Goal: Task Accomplishment & Management: Manage account settings

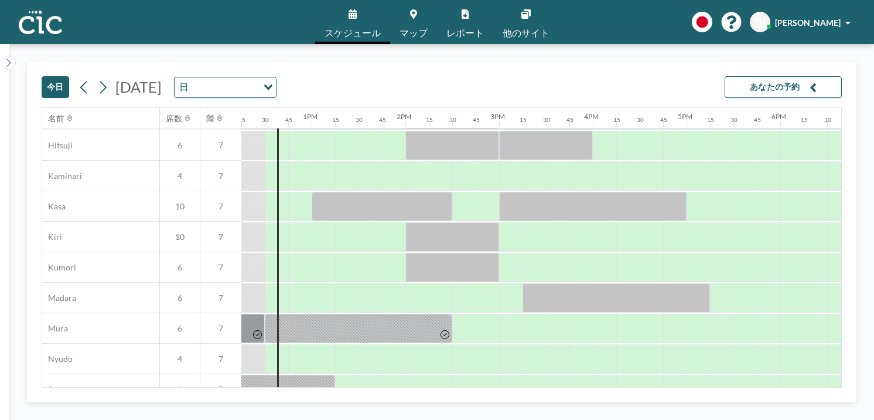
scroll to position [0, 1149]
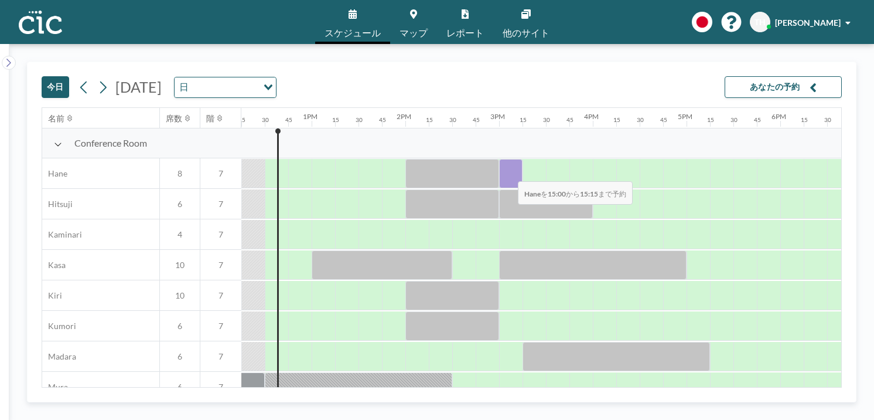
click at [509, 173] on div at bounding box center [510, 173] width 23 height 29
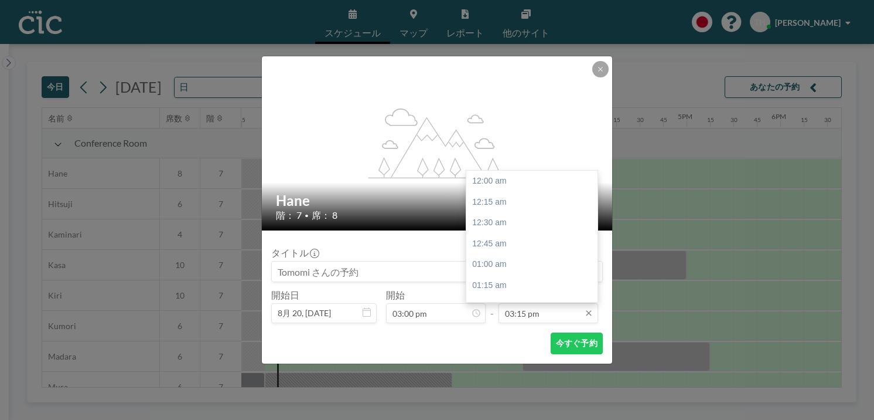
scroll to position [1273, 0]
click at [576, 316] on input "03:15 pm" at bounding box center [549, 313] width 100 height 20
click at [522, 253] on div "05:00 pm" at bounding box center [535, 253] width 137 height 21
type input "05:00 pm"
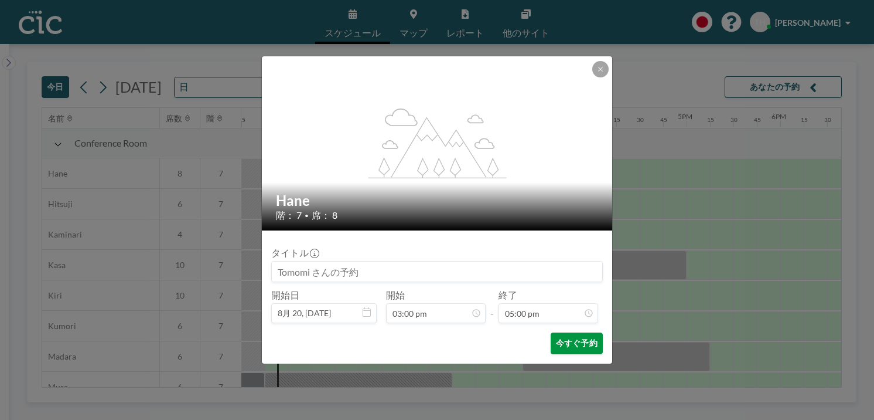
scroll to position [1418, 0]
click at [571, 347] on button "今すぐ予約" at bounding box center [577, 343] width 52 height 22
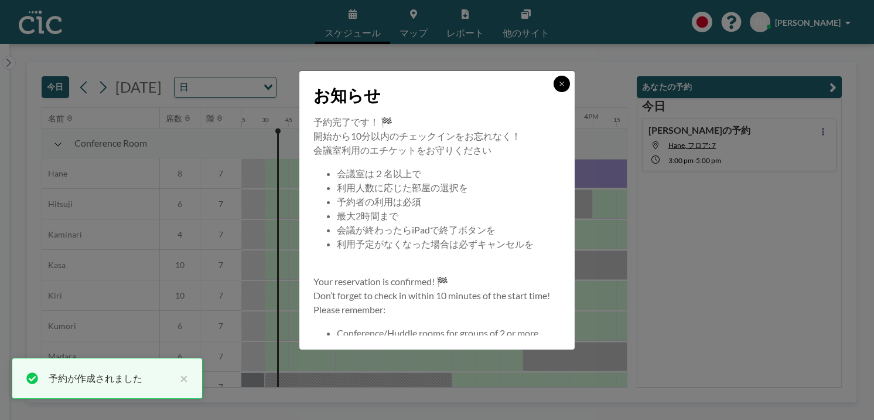
click at [555, 84] on button at bounding box center [562, 84] width 16 height 16
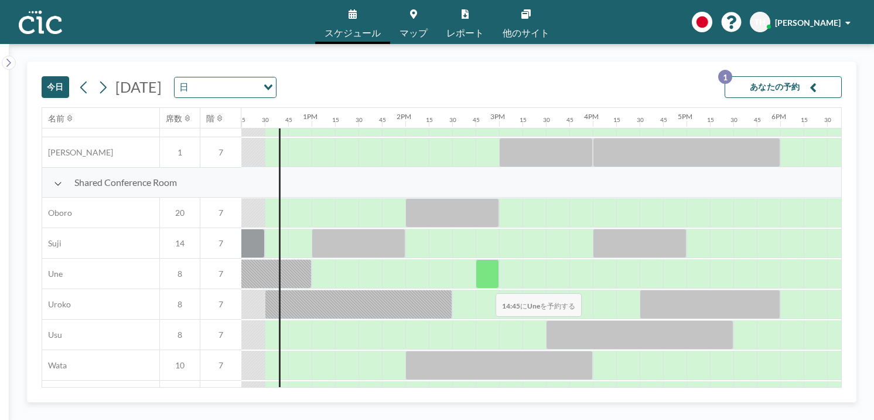
scroll to position [843, 1149]
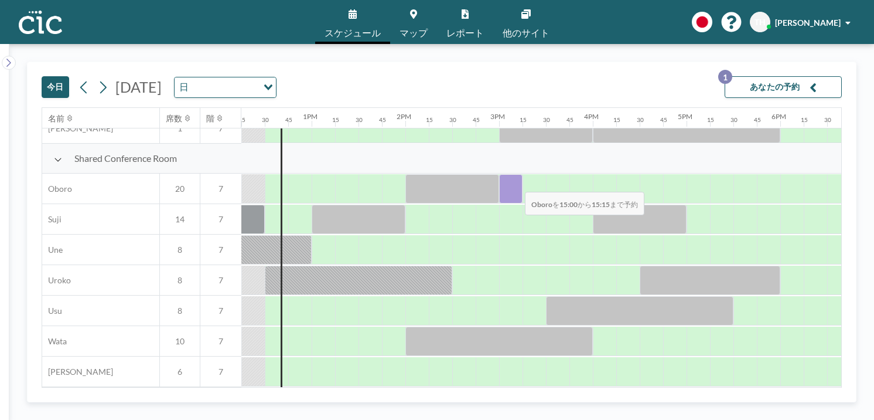
click at [516, 184] on div at bounding box center [510, 188] width 23 height 29
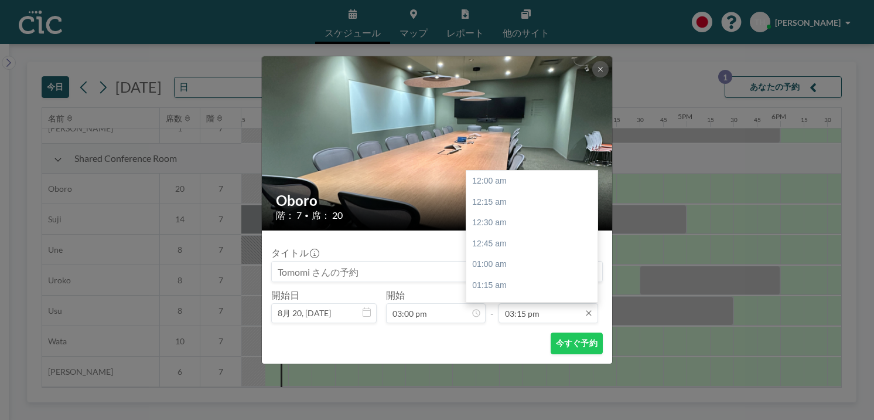
scroll to position [1273, 0]
click at [552, 311] on input "03:15 pm" at bounding box center [549, 313] width 100 height 20
click at [492, 192] on div "05:00 pm" at bounding box center [535, 196] width 137 height 21
type input "05:00 pm"
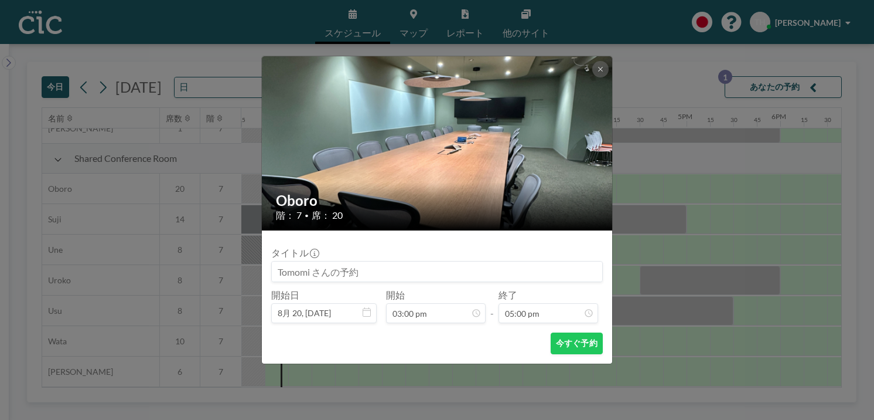
scroll to position [1418, 0]
click at [571, 333] on button "今すぐ予約" at bounding box center [577, 343] width 52 height 22
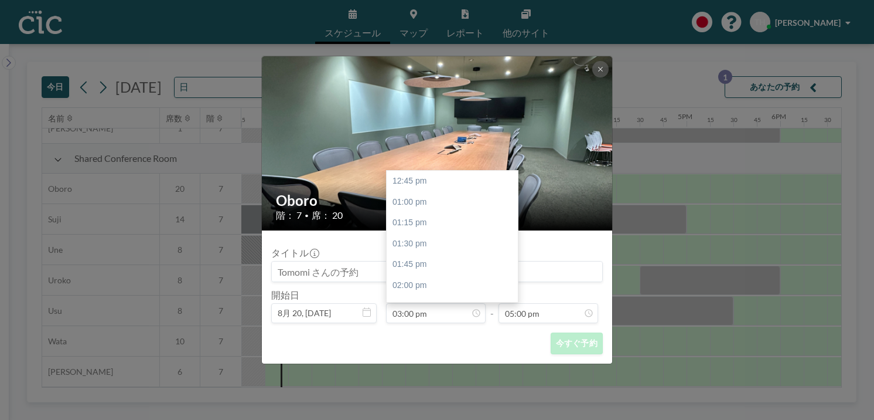
scroll to position [188, 0]
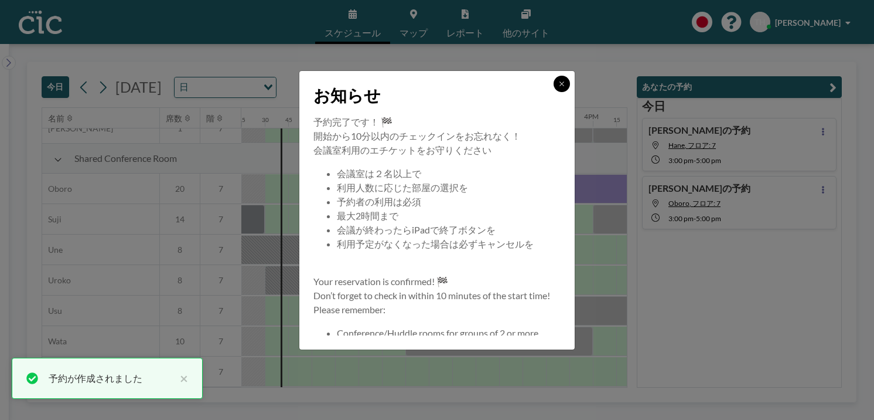
click at [564, 84] on icon at bounding box center [562, 83] width 7 height 7
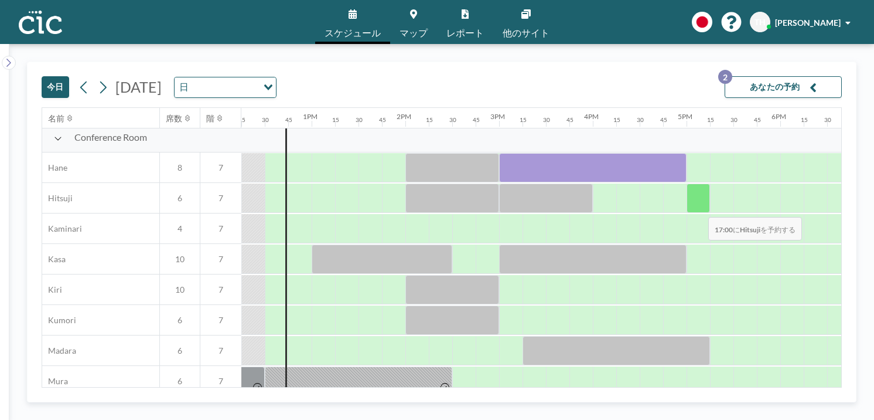
scroll to position [0, 1149]
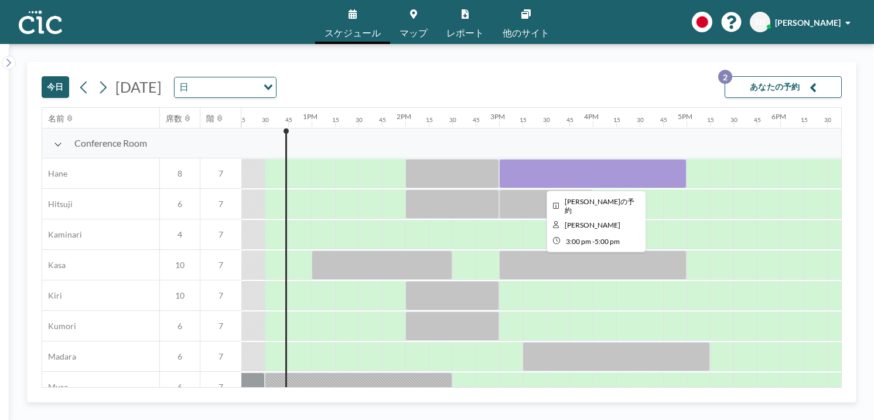
click at [536, 170] on div at bounding box center [593, 173] width 188 height 29
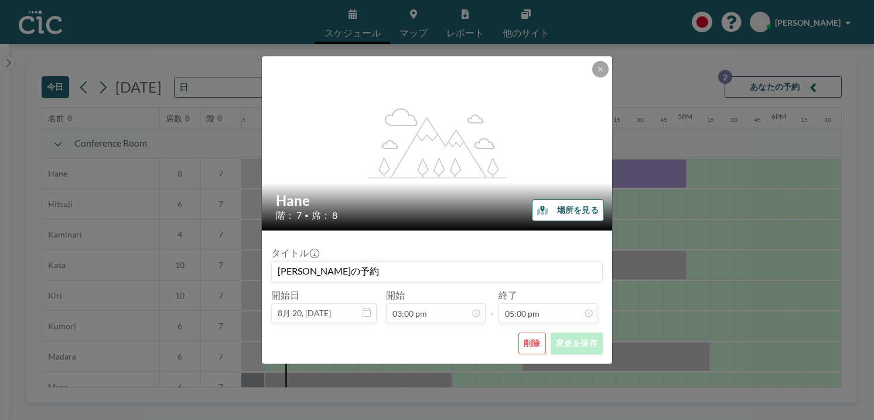
scroll to position [1418, 0]
click at [532, 349] on button "削除" at bounding box center [533, 343] width 28 height 22
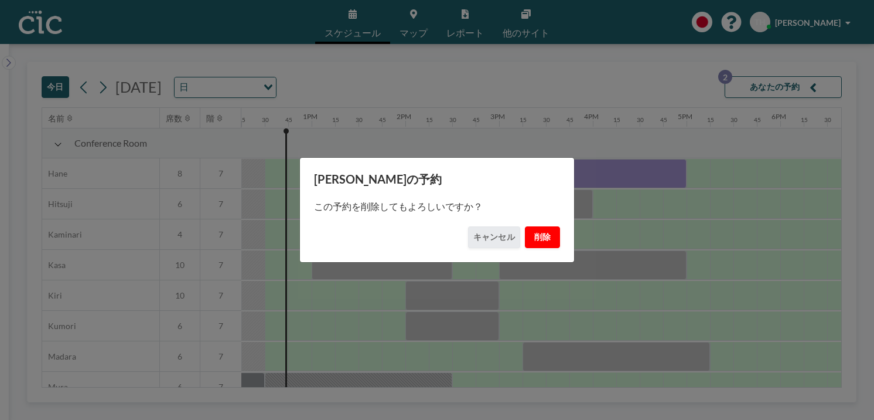
click at [552, 231] on button "削除" at bounding box center [542, 237] width 35 height 22
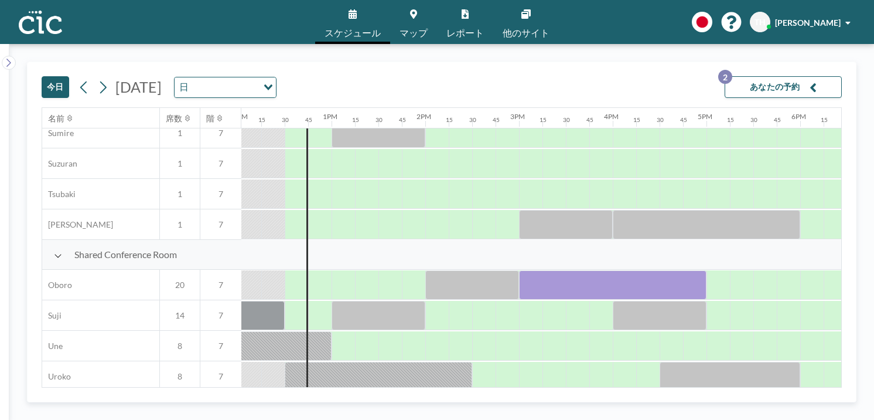
scroll to position [742, 1129]
